Goal: Book appointment/travel/reservation

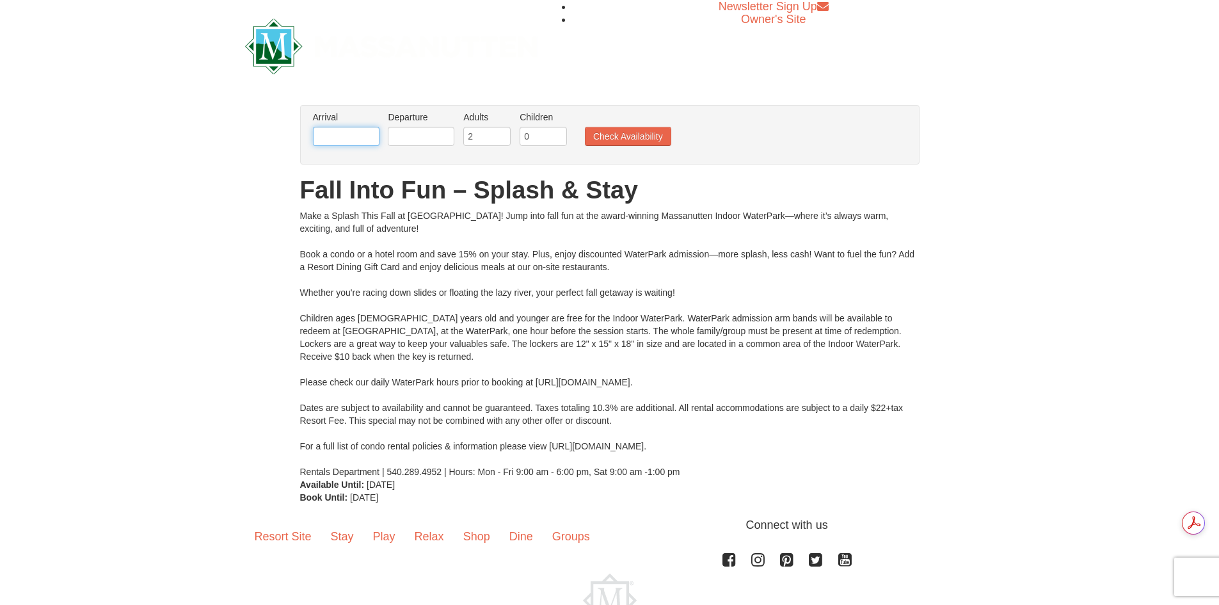
click at [344, 137] on input "text" at bounding box center [346, 136] width 67 height 19
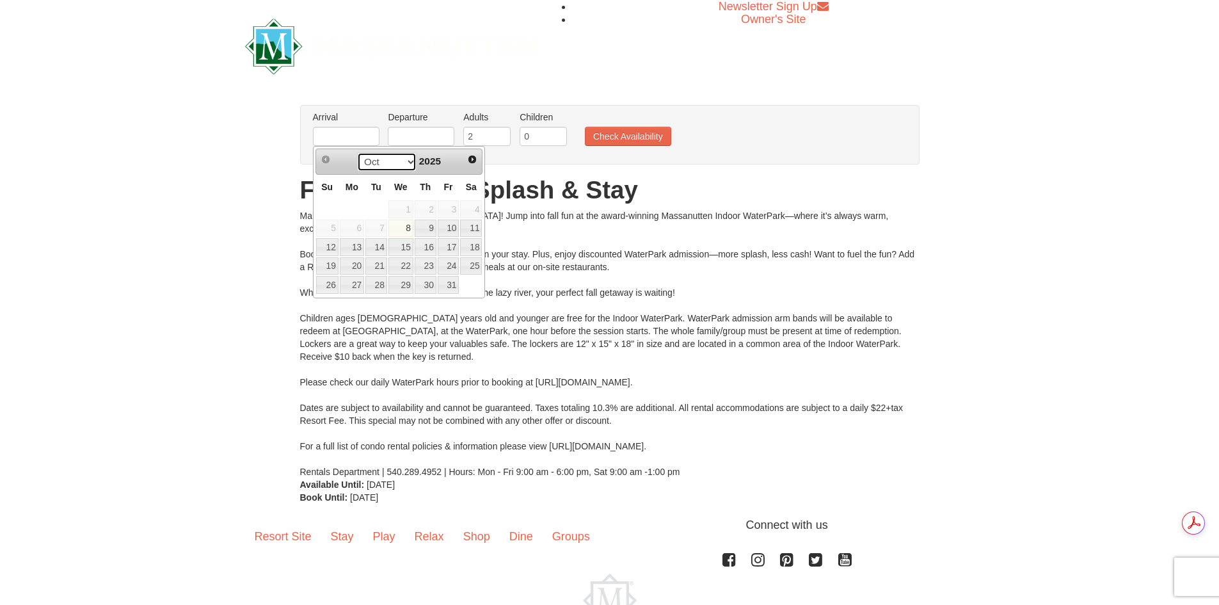
drag, startPoint x: 397, startPoint y: 158, endPoint x: 406, endPoint y: 158, distance: 9.0
click at [397, 158] on select "Oct Nov Dec" at bounding box center [387, 161] width 60 height 19
click at [402, 264] on link "19" at bounding box center [400, 266] width 25 height 18
type input "[DATE]"
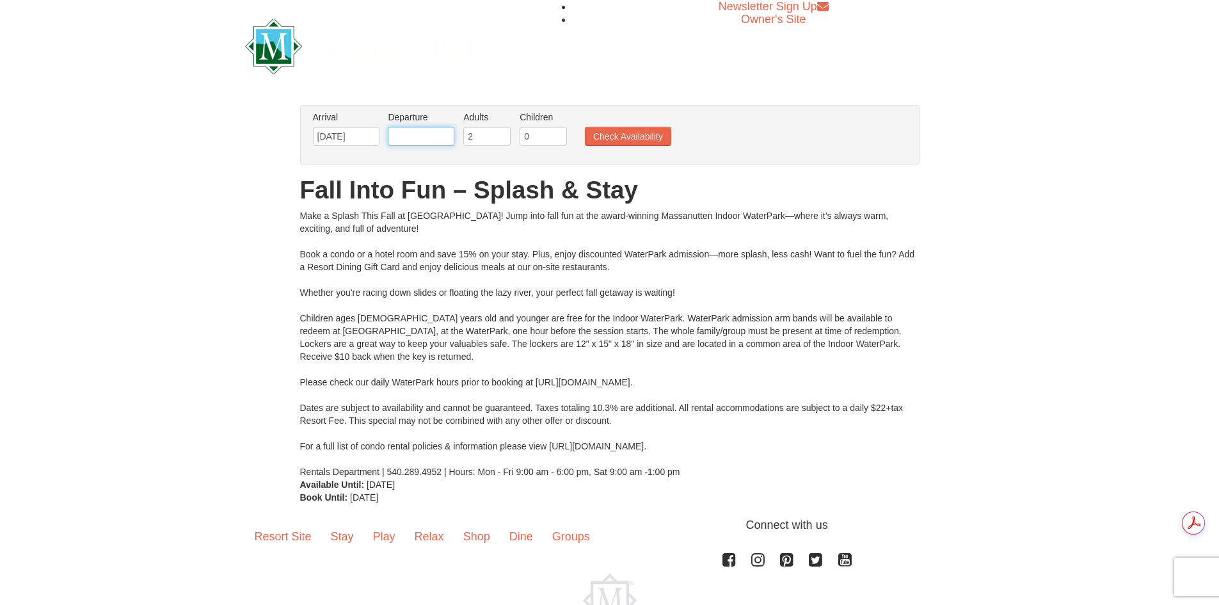
click at [415, 142] on input "text" at bounding box center [421, 136] width 67 height 19
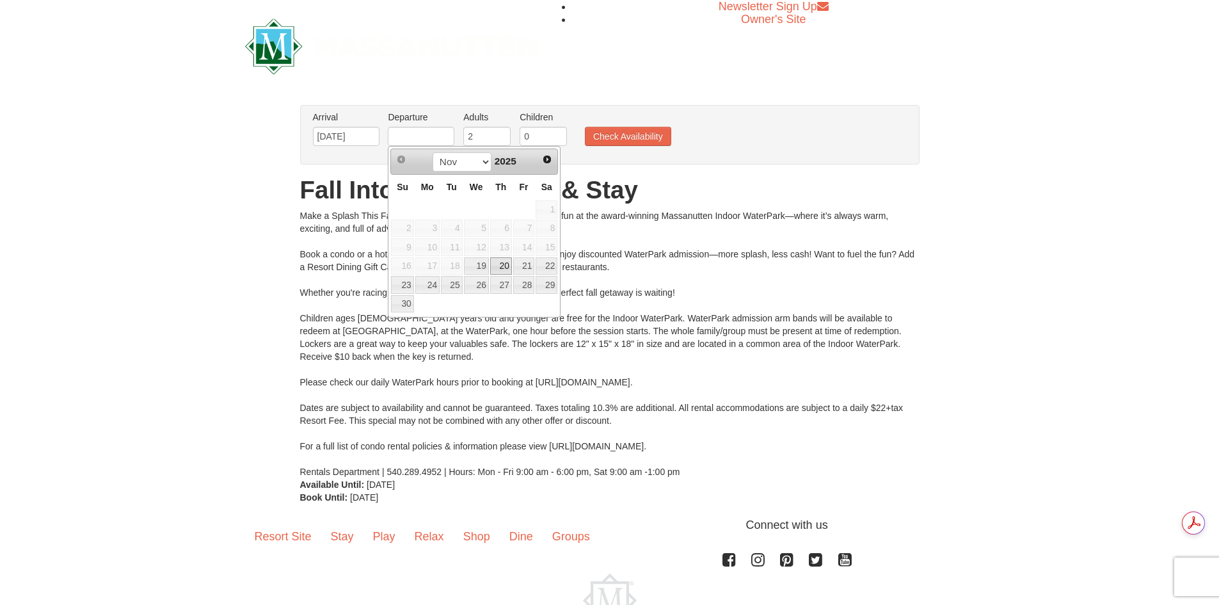
click at [501, 266] on link "20" at bounding box center [501, 266] width 22 height 18
type input "[DATE]"
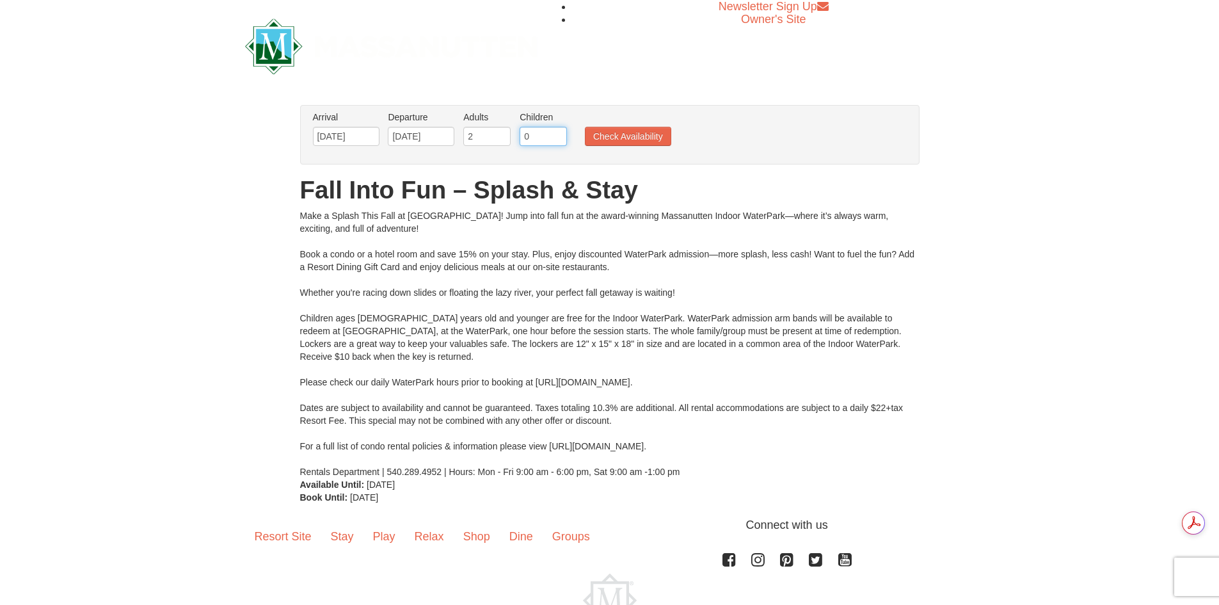
drag, startPoint x: 543, startPoint y: 139, endPoint x: 506, endPoint y: 139, distance: 36.5
click at [506, 139] on ul "Arrival Please format dates MM/DD/YYYY Please format dates MM/DD/YYYY 11/19/202…" at bounding box center [603, 132] width 587 height 42
type input "2"
click at [632, 131] on button "Check Availability" at bounding box center [628, 136] width 86 height 19
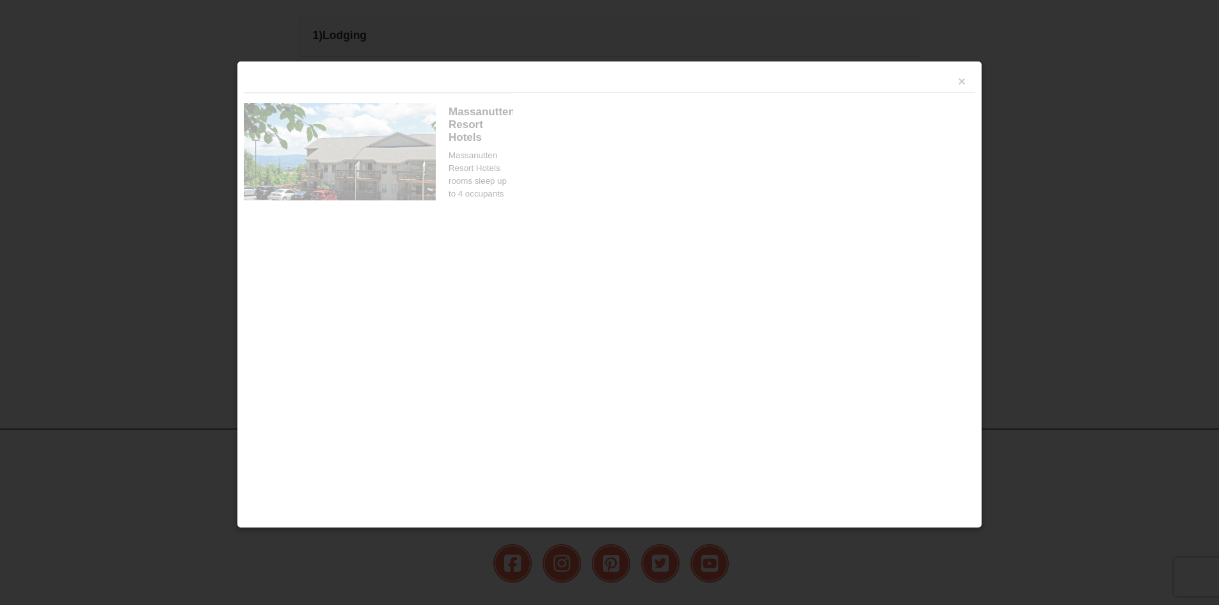
scroll to position [545, 0]
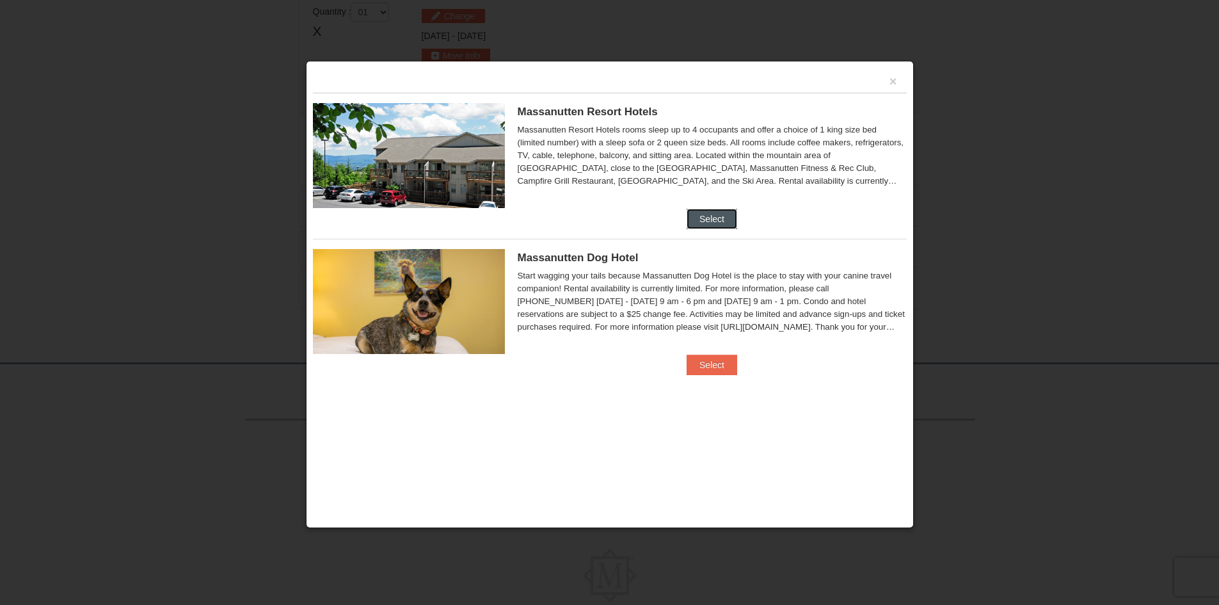
click at [713, 212] on button "Select" at bounding box center [712, 219] width 51 height 20
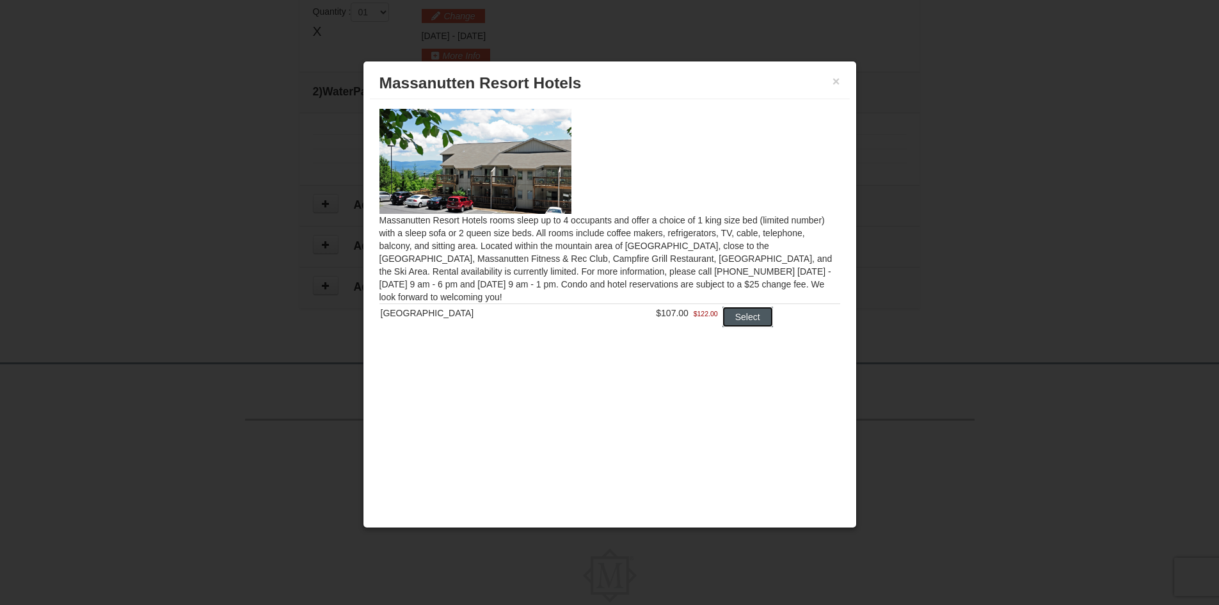
click at [742, 316] on button "Select" at bounding box center [747, 316] width 51 height 20
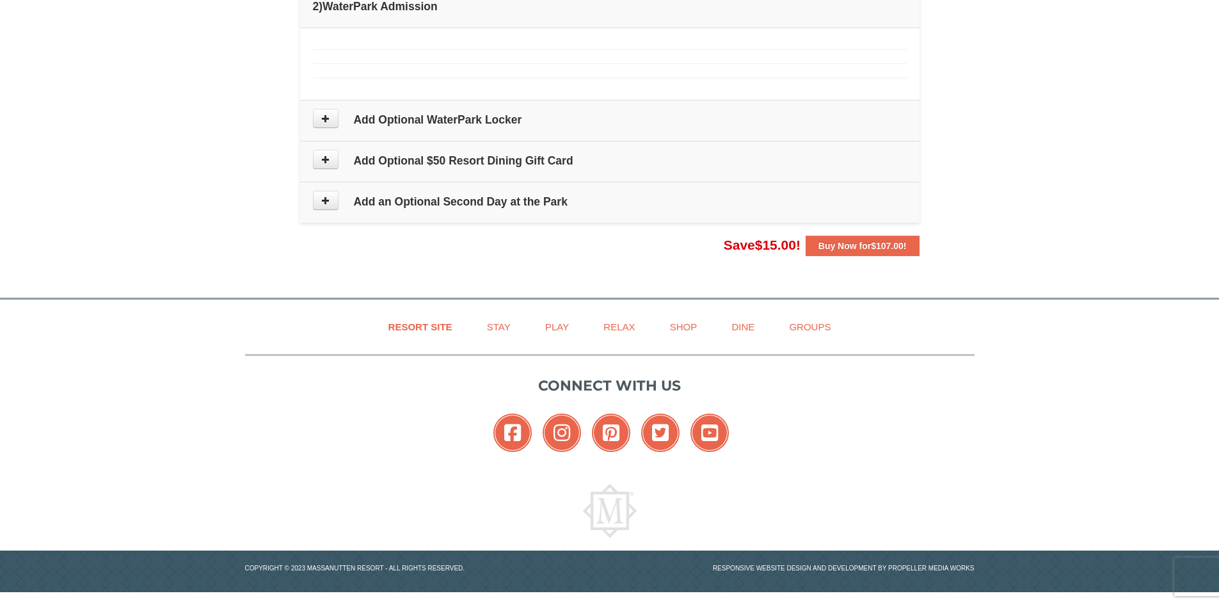
scroll to position [366, 0]
